Goal: Task Accomplishment & Management: Manage account settings

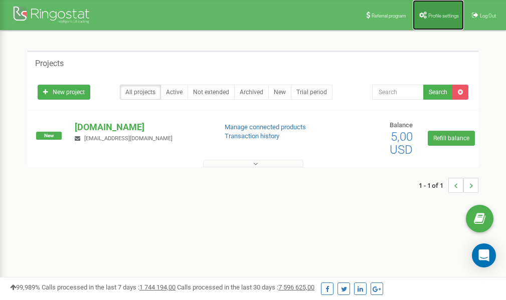
click at [447, 14] on span "Profile settings" at bounding box center [443, 16] width 31 height 6
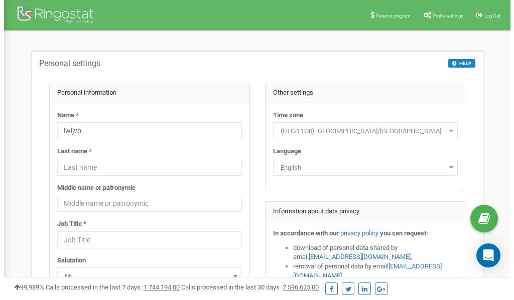
scroll to position [50, 0]
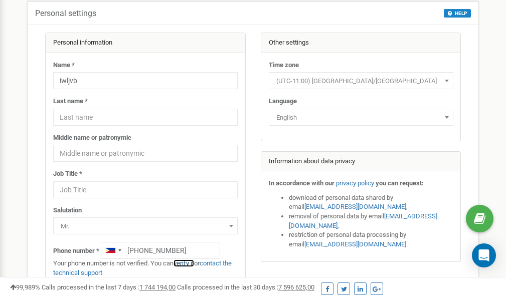
click at [187, 263] on link "verify it" at bounding box center [184, 264] width 21 height 8
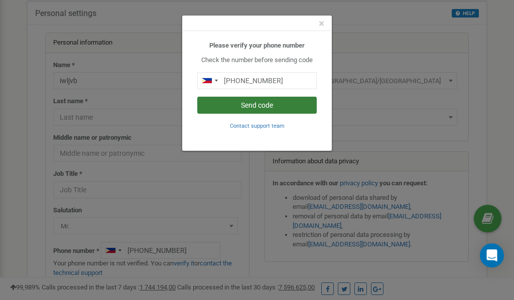
click at [249, 103] on button "Send code" at bounding box center [256, 105] width 119 height 17
